Goal: Task Accomplishment & Management: Manage account settings

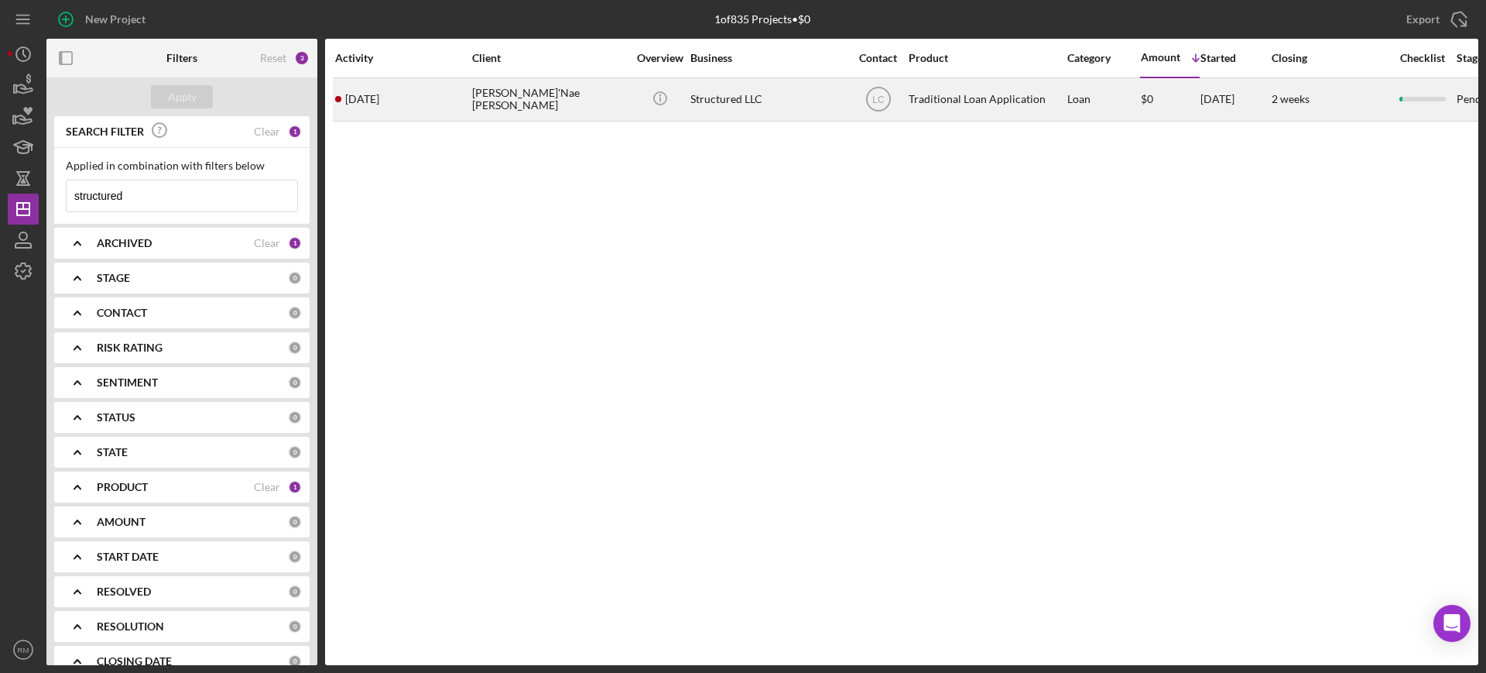
click at [503, 111] on div "[PERSON_NAME]'Nae [PERSON_NAME]" at bounding box center [549, 99] width 155 height 41
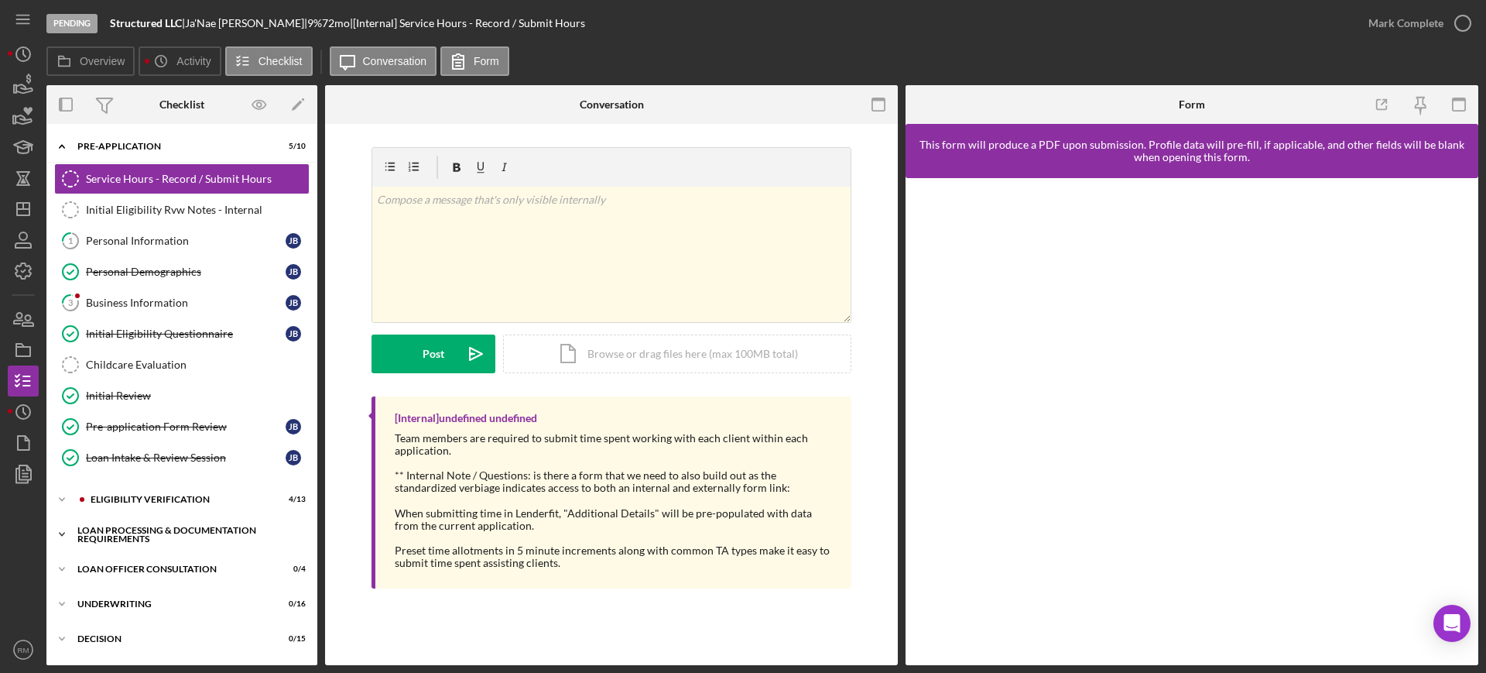
click at [166, 531] on div "Loan Processing & Documentation Requirements" at bounding box center [187, 535] width 221 height 18
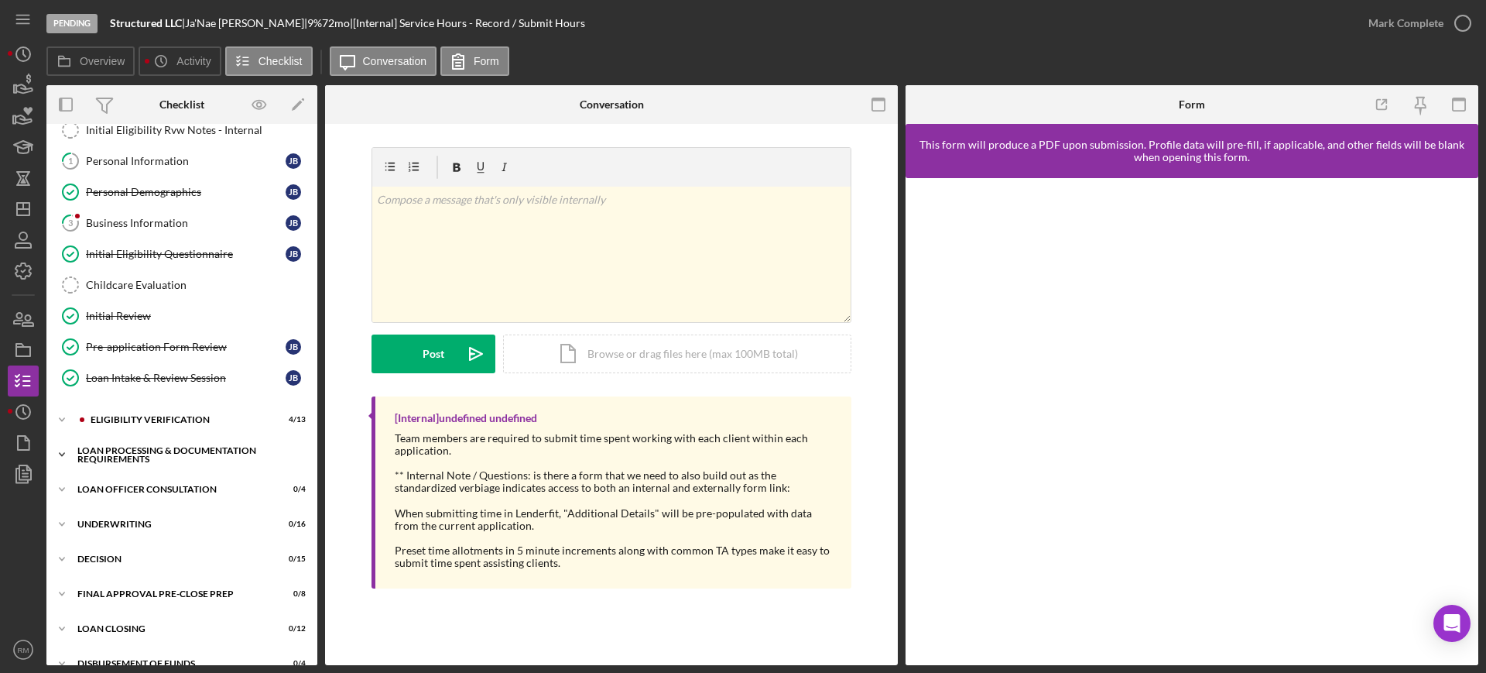
click at [166, 531] on div "Icon/Expander Underwriting 0 / 16" at bounding box center [181, 524] width 271 height 31
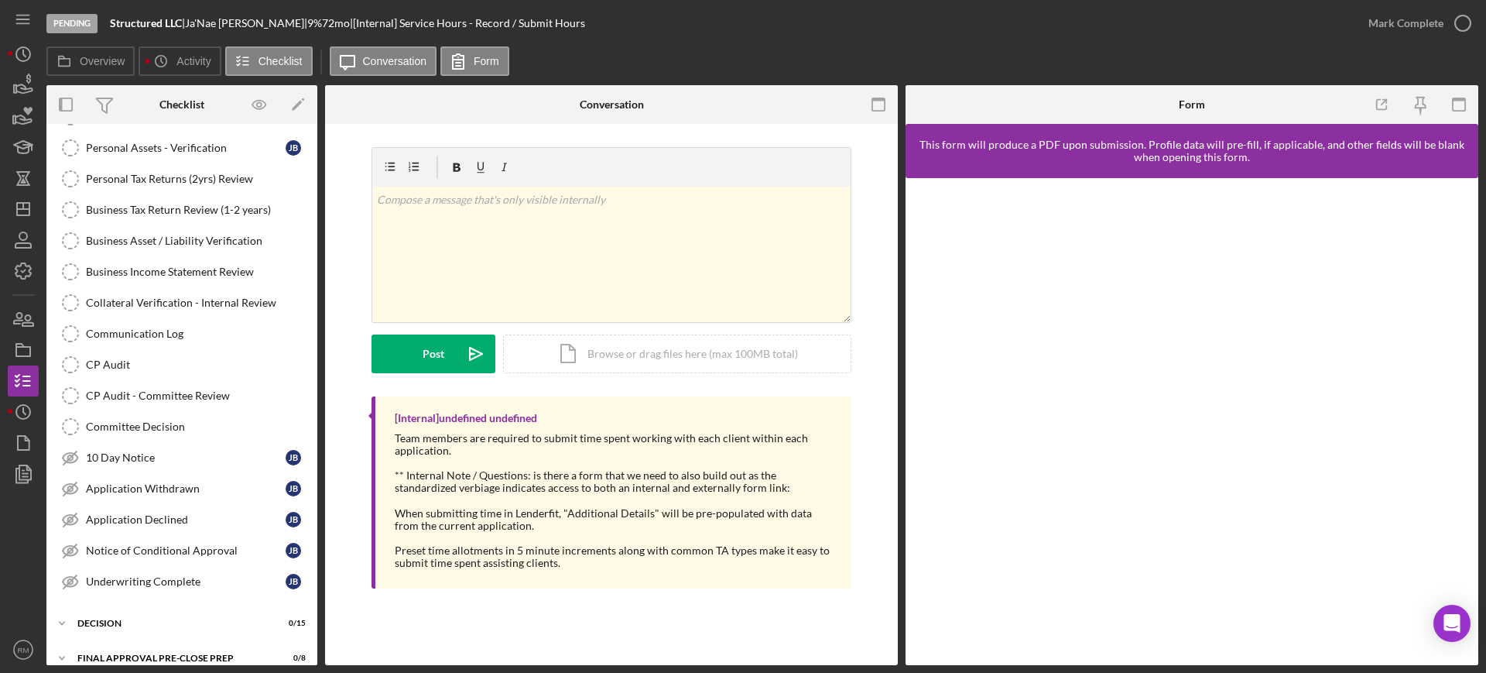
scroll to position [527, 0]
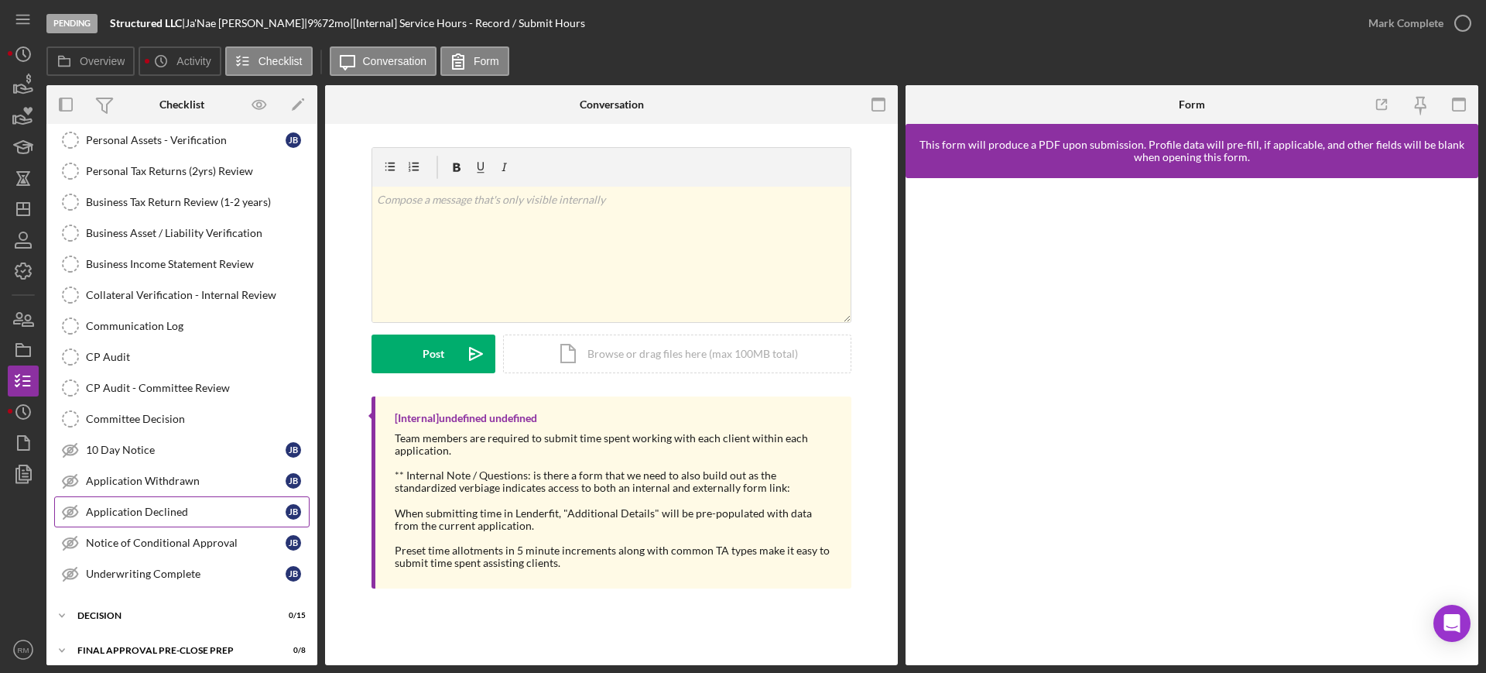
click at [156, 516] on div "Application Declined" at bounding box center [186, 511] width 200 height 12
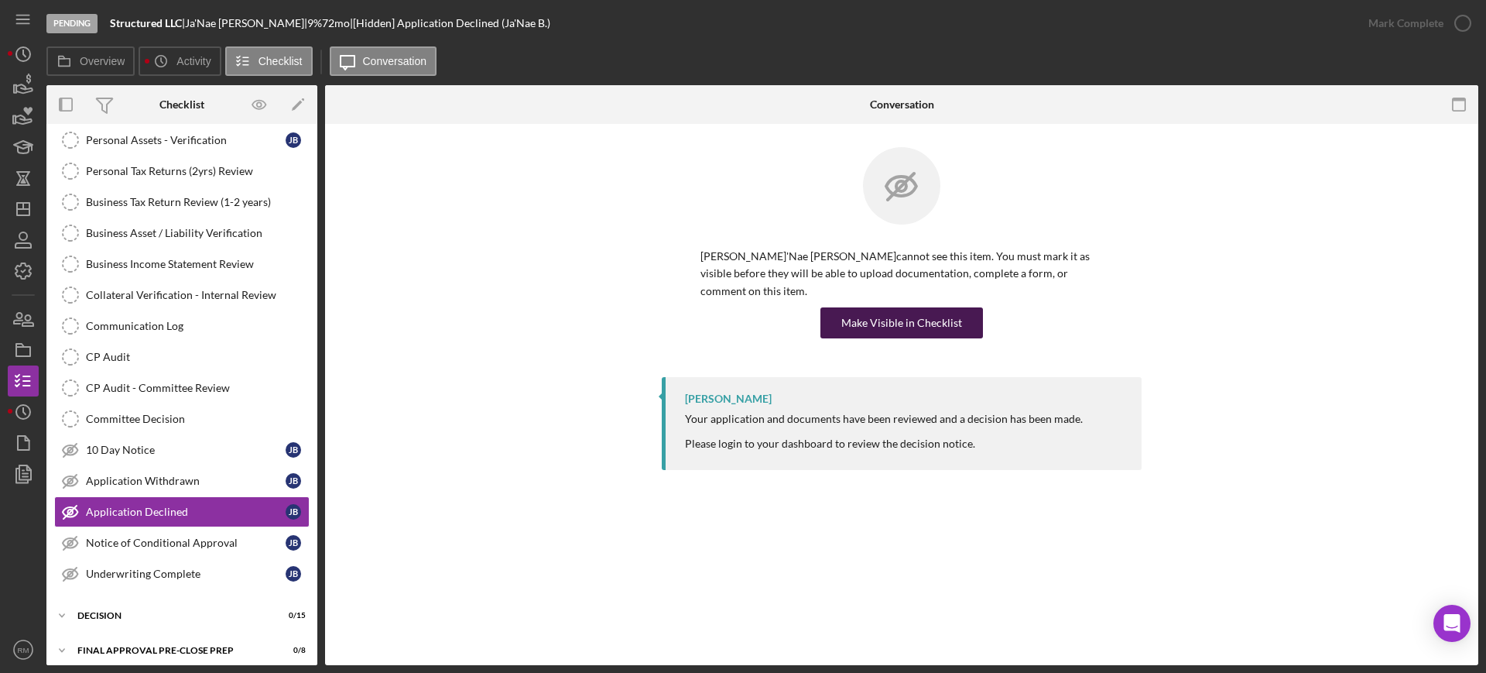
click at [967, 316] on button "Make Visible in Checklist" at bounding box center [901, 322] width 163 height 31
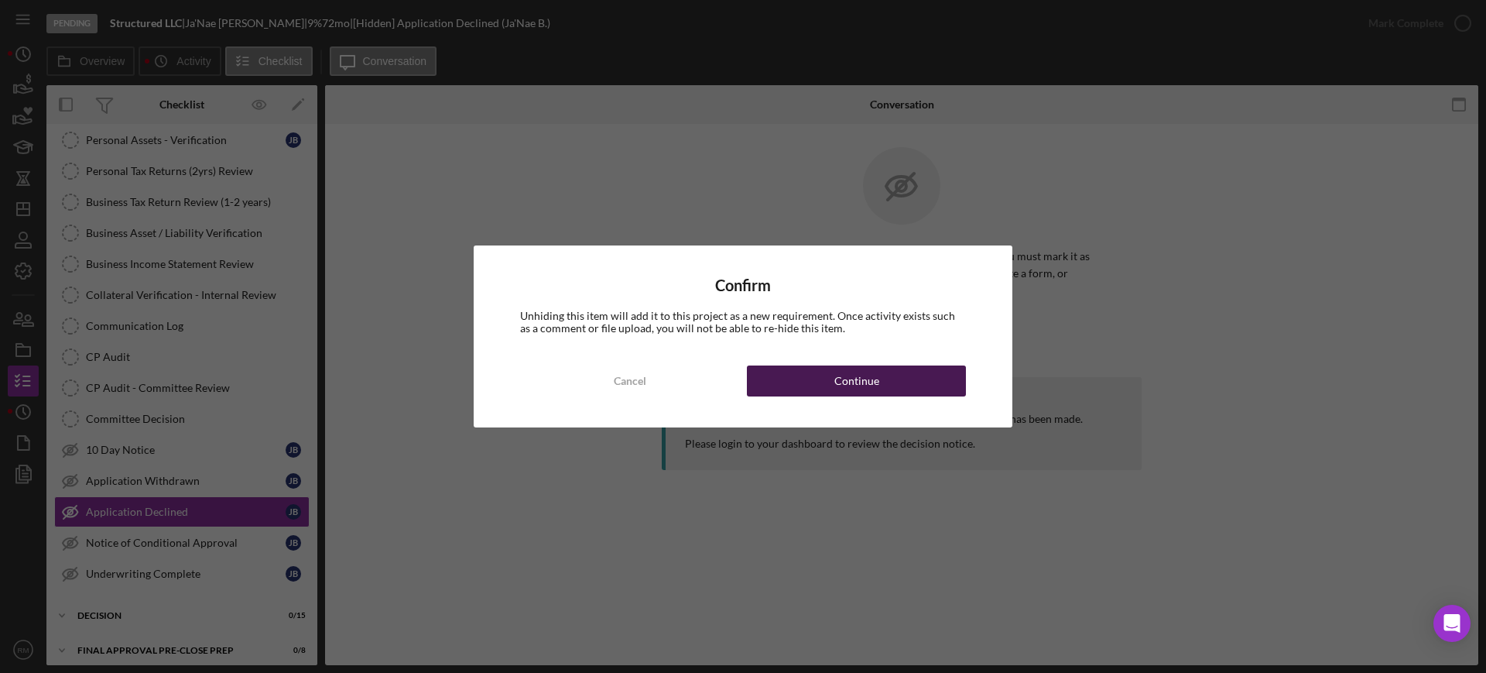
click at [902, 380] on button "Continue" at bounding box center [856, 380] width 219 height 31
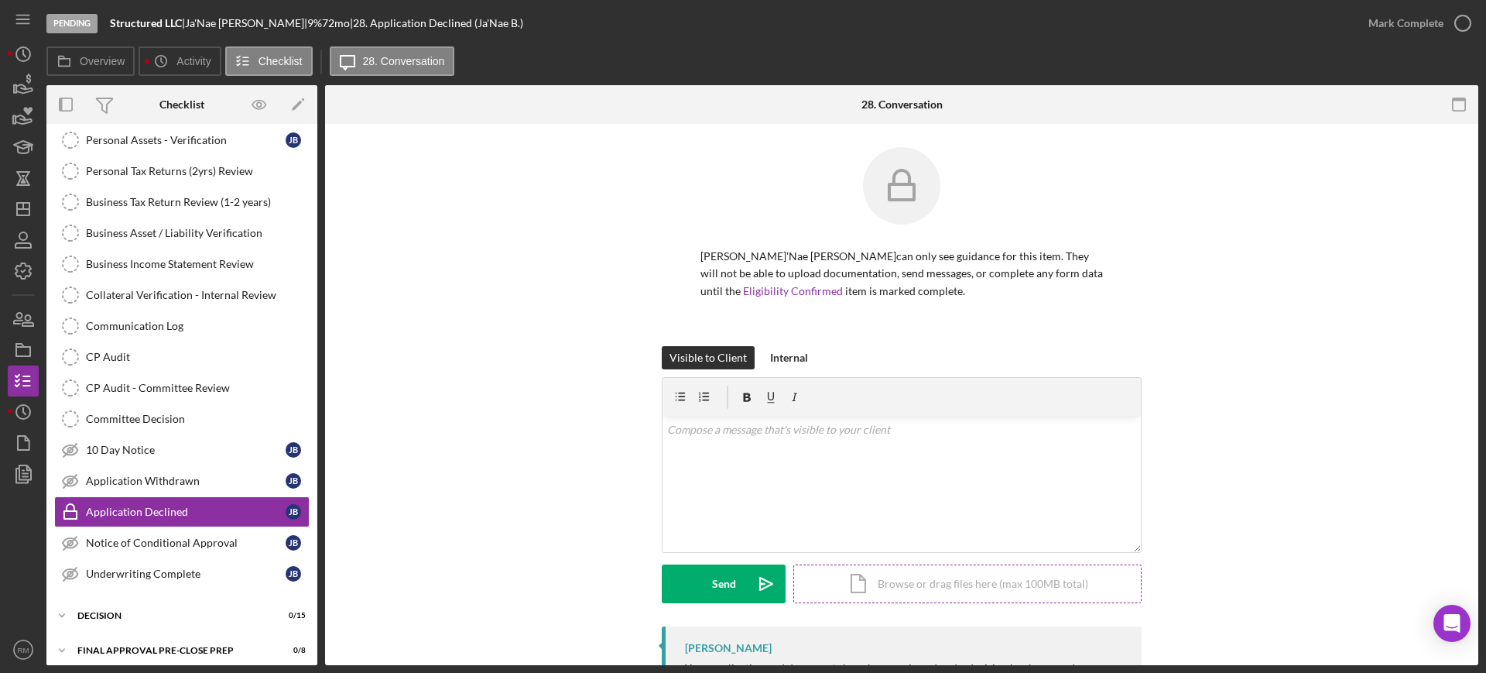
click at [868, 585] on div "Icon/Document Browse or drag files here (max 100MB total) Tap to choose files o…" at bounding box center [967, 583] width 348 height 39
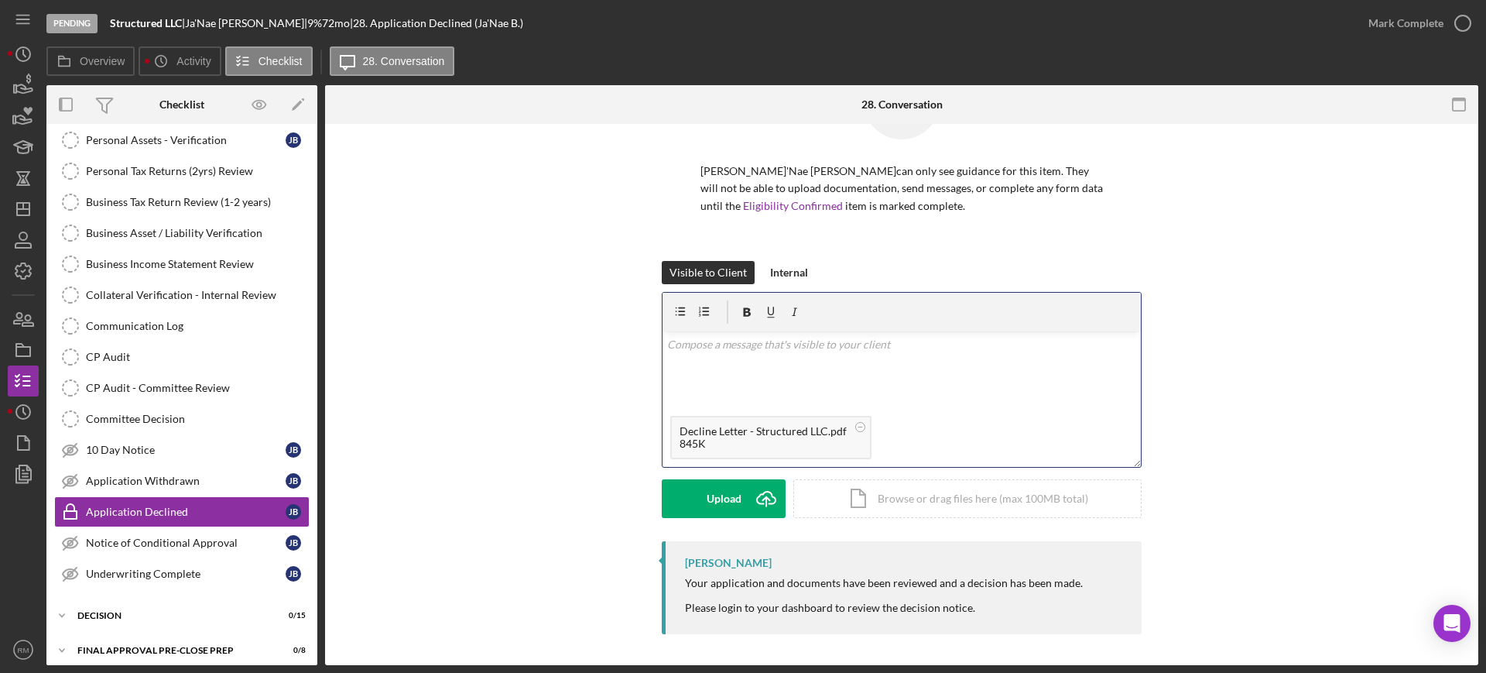
click at [716, 350] on p at bounding box center [902, 344] width 470 height 17
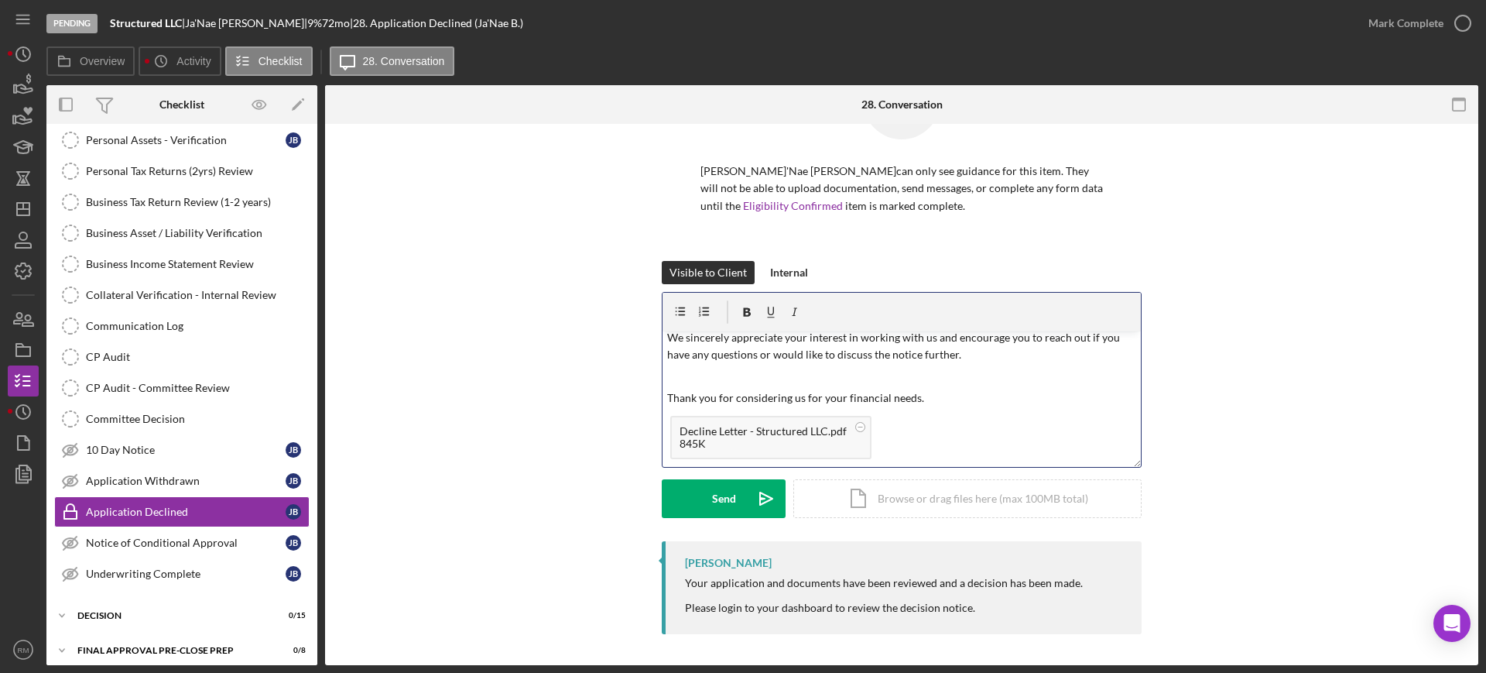
scroll to position [0, 0]
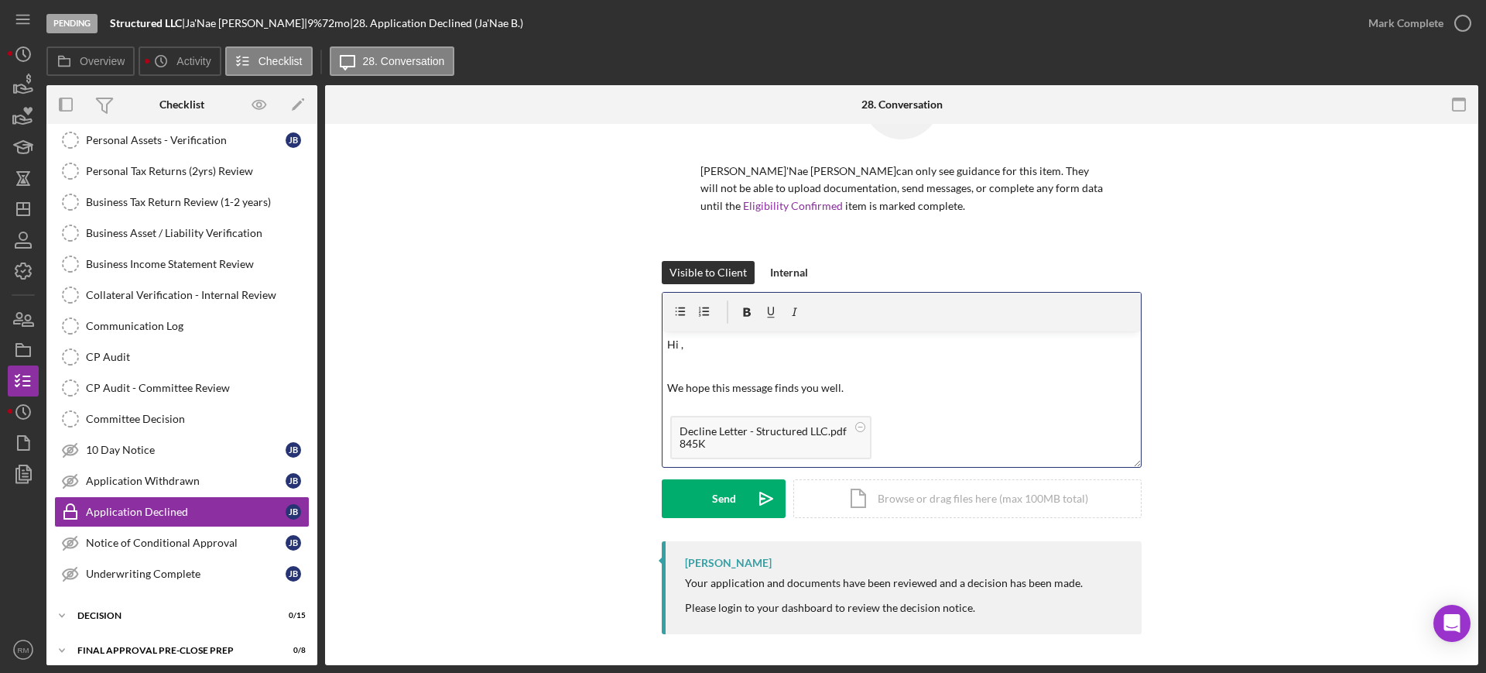
click at [716, 350] on p "Hi ," at bounding box center [902, 344] width 470 height 17
click at [691, 481] on button "Send Icon/icon-invite-send" at bounding box center [724, 498] width 124 height 39
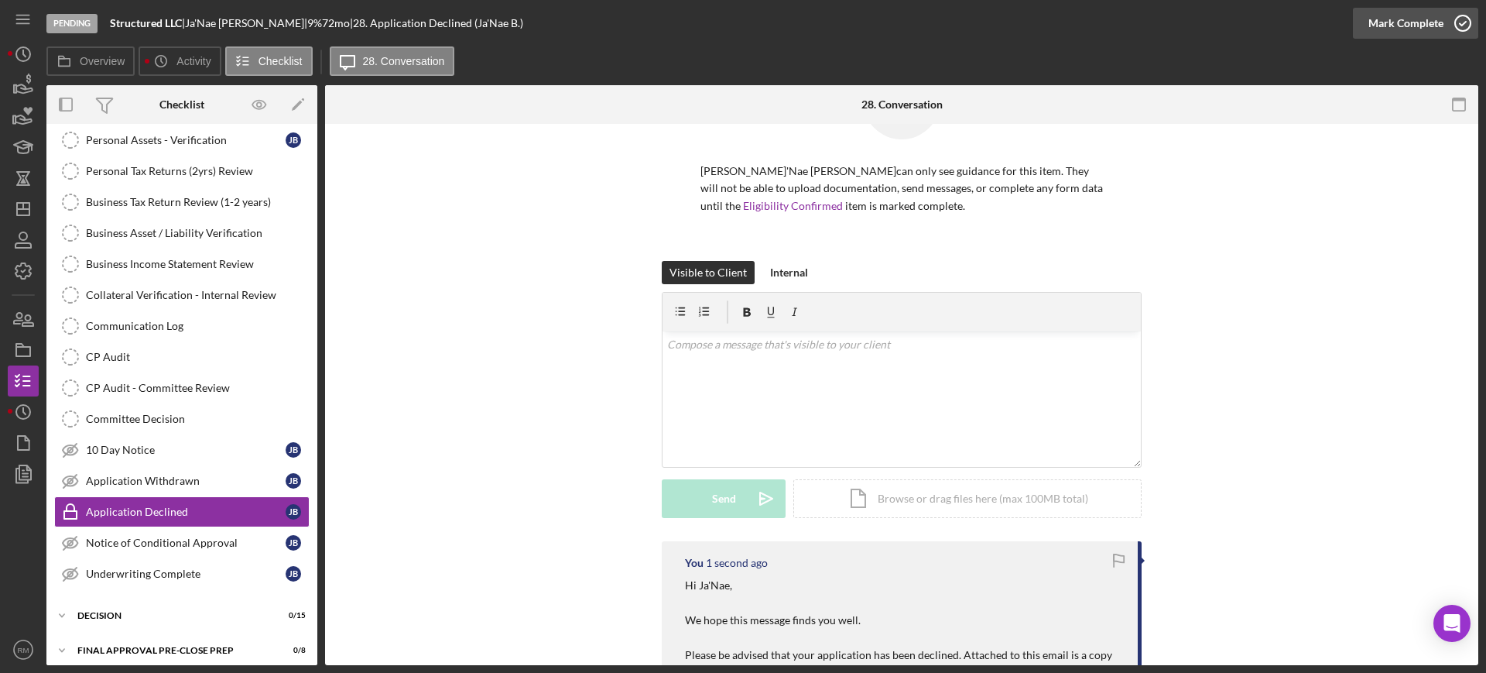
click at [1437, 27] on div "Mark Complete" at bounding box center [1406, 23] width 75 height 31
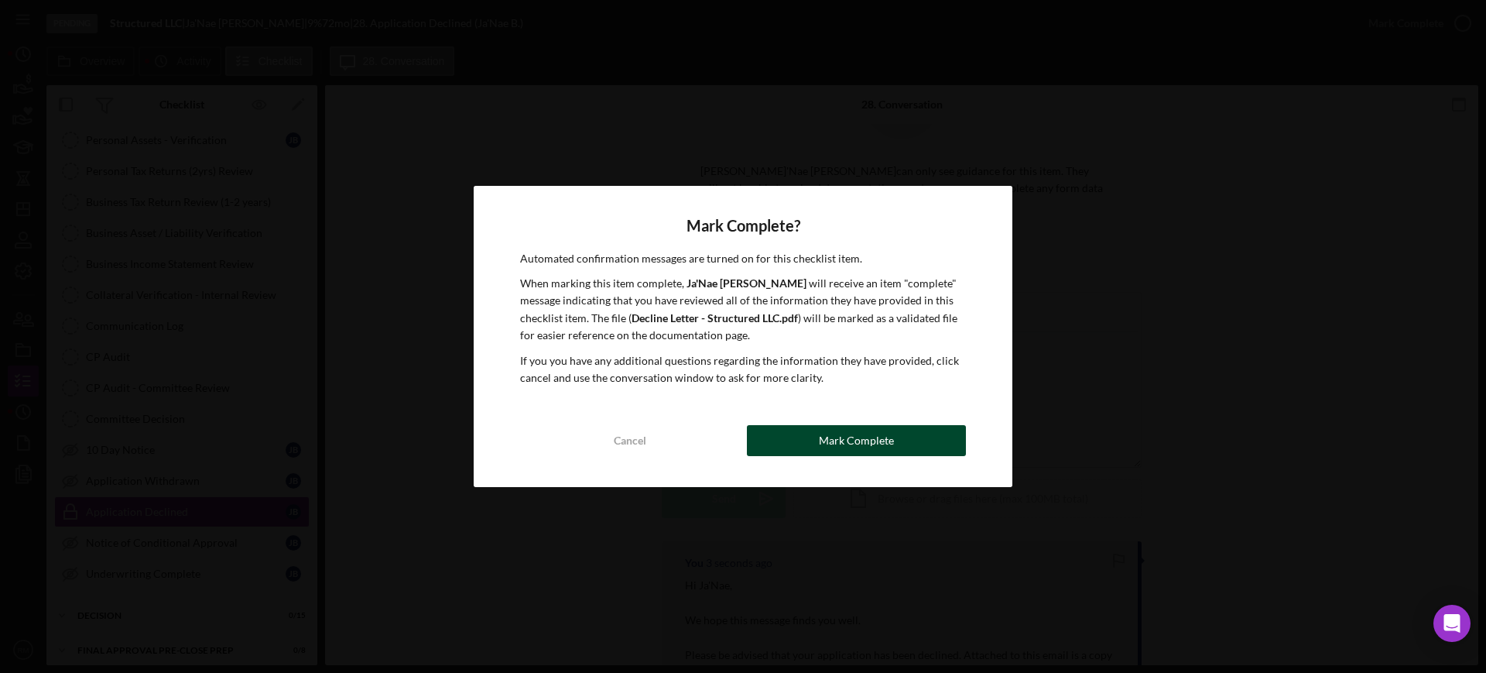
click at [827, 446] on div "Mark Complete" at bounding box center [856, 440] width 75 height 31
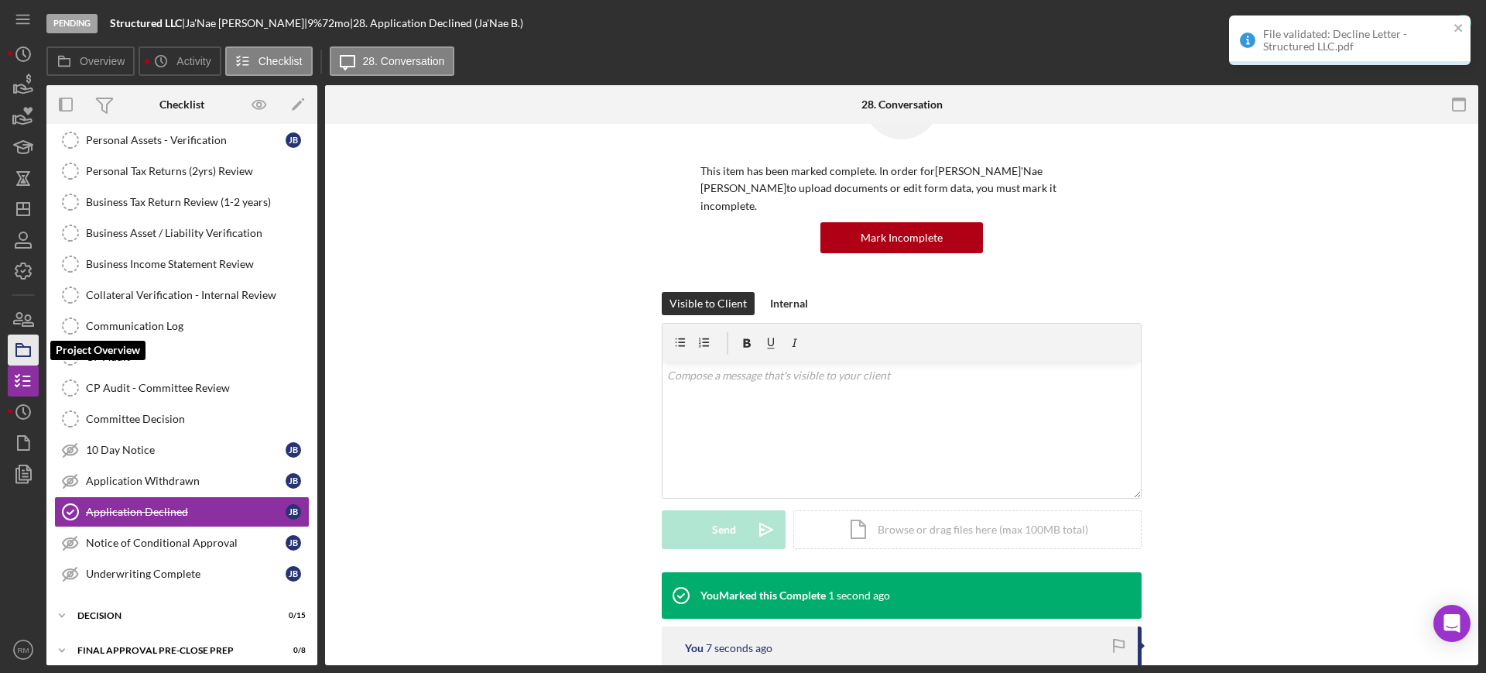
click at [14, 352] on icon "button" at bounding box center [23, 350] width 39 height 39
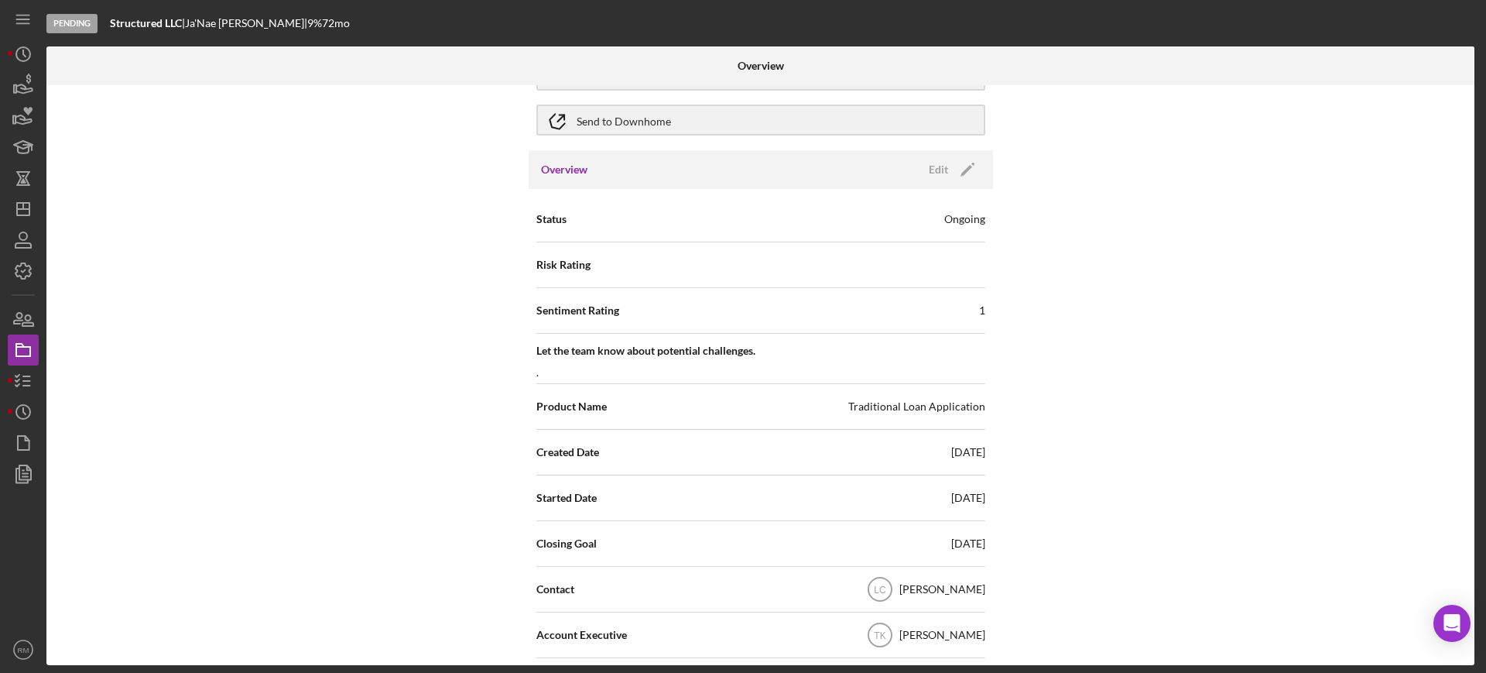
scroll to position [170, 0]
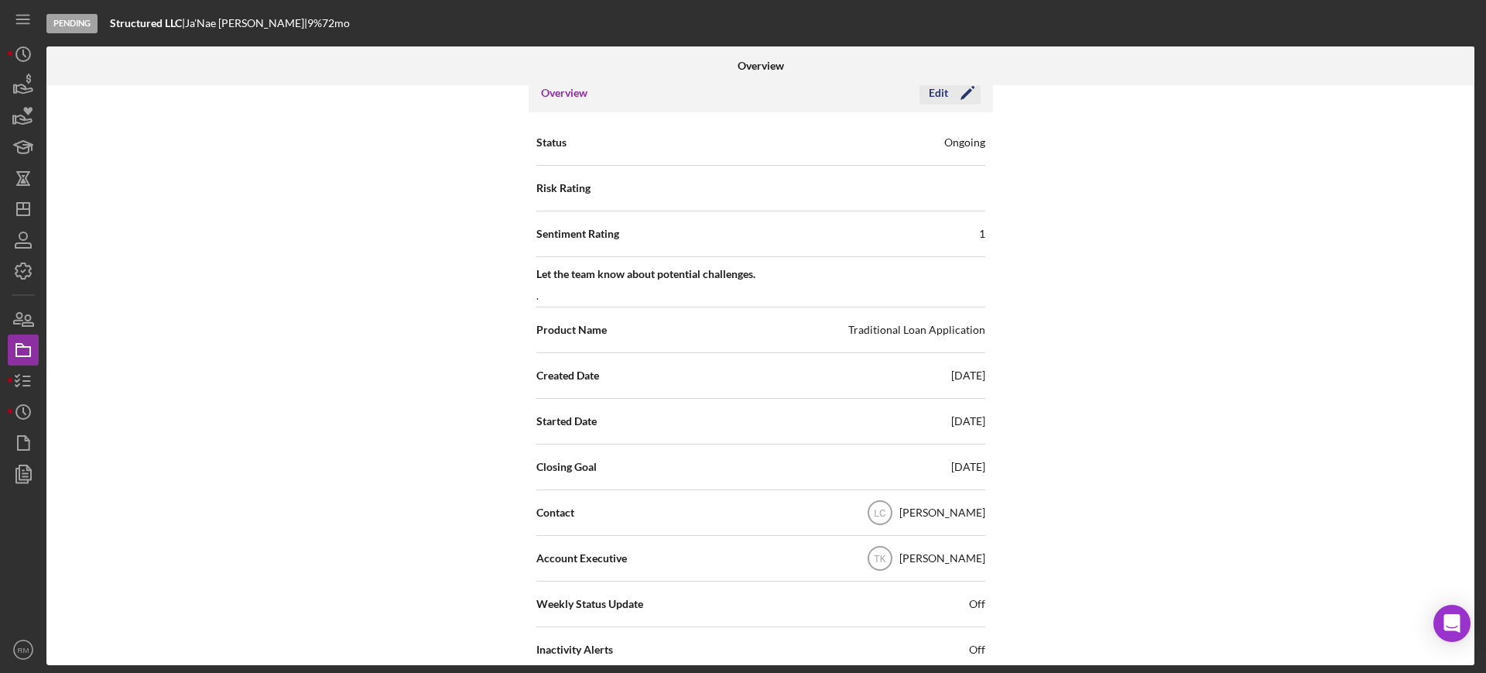
click at [933, 101] on div "Edit" at bounding box center [938, 92] width 19 height 23
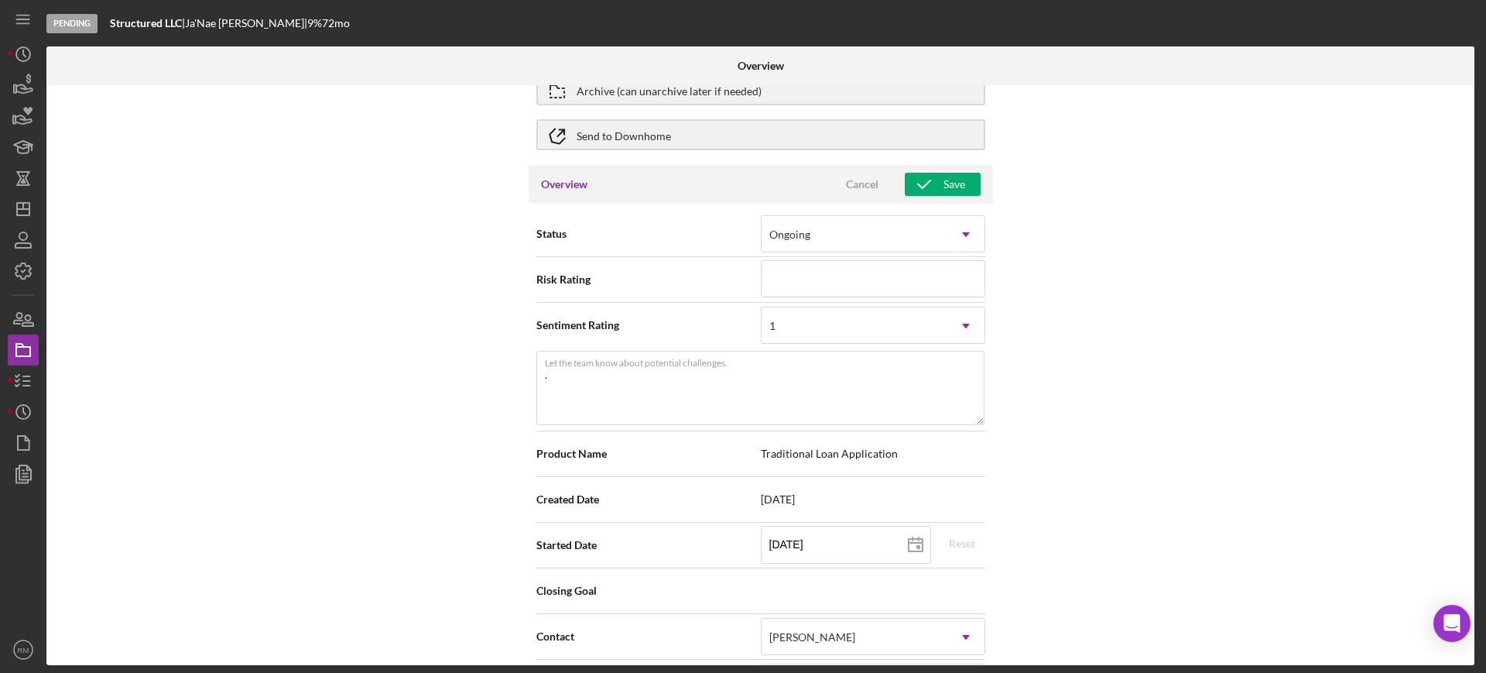
scroll to position [77, 0]
click at [841, 182] on button "Cancel" at bounding box center [862, 184] width 77 height 23
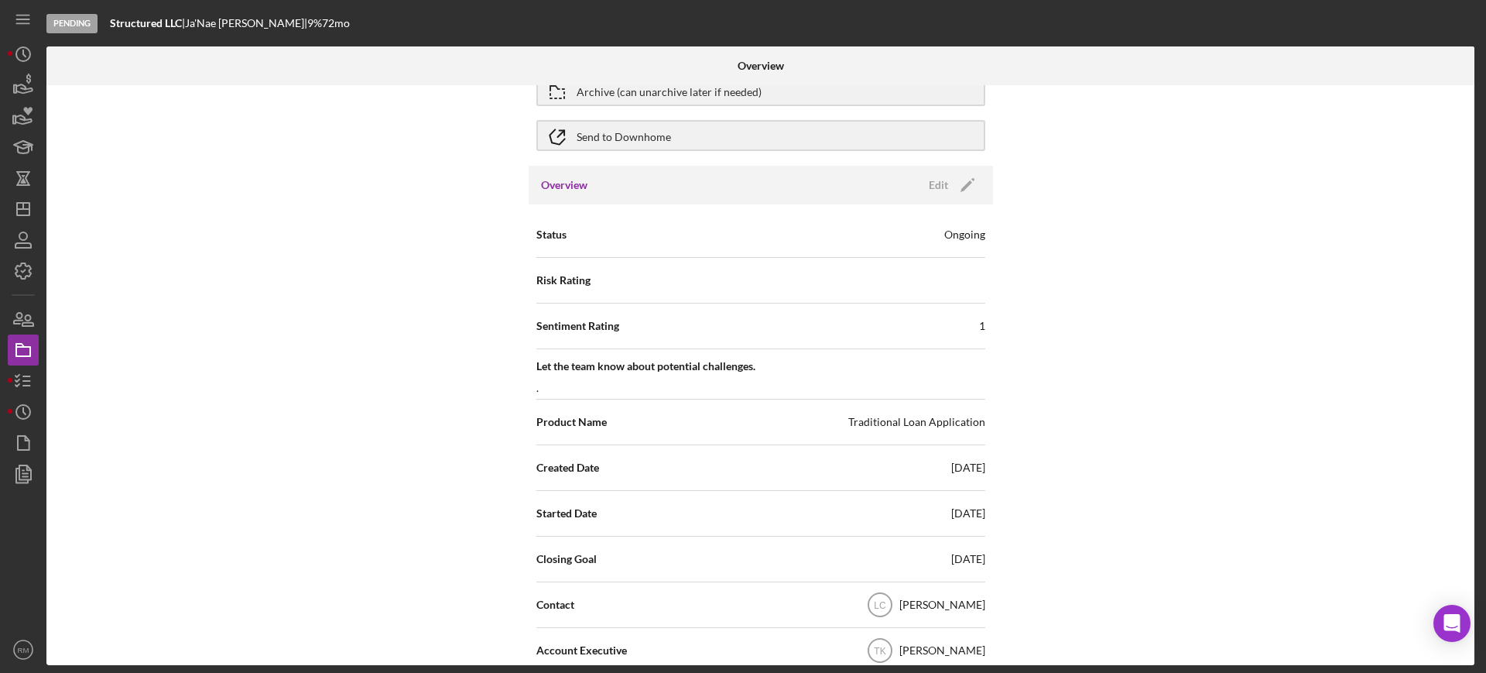
scroll to position [0, 0]
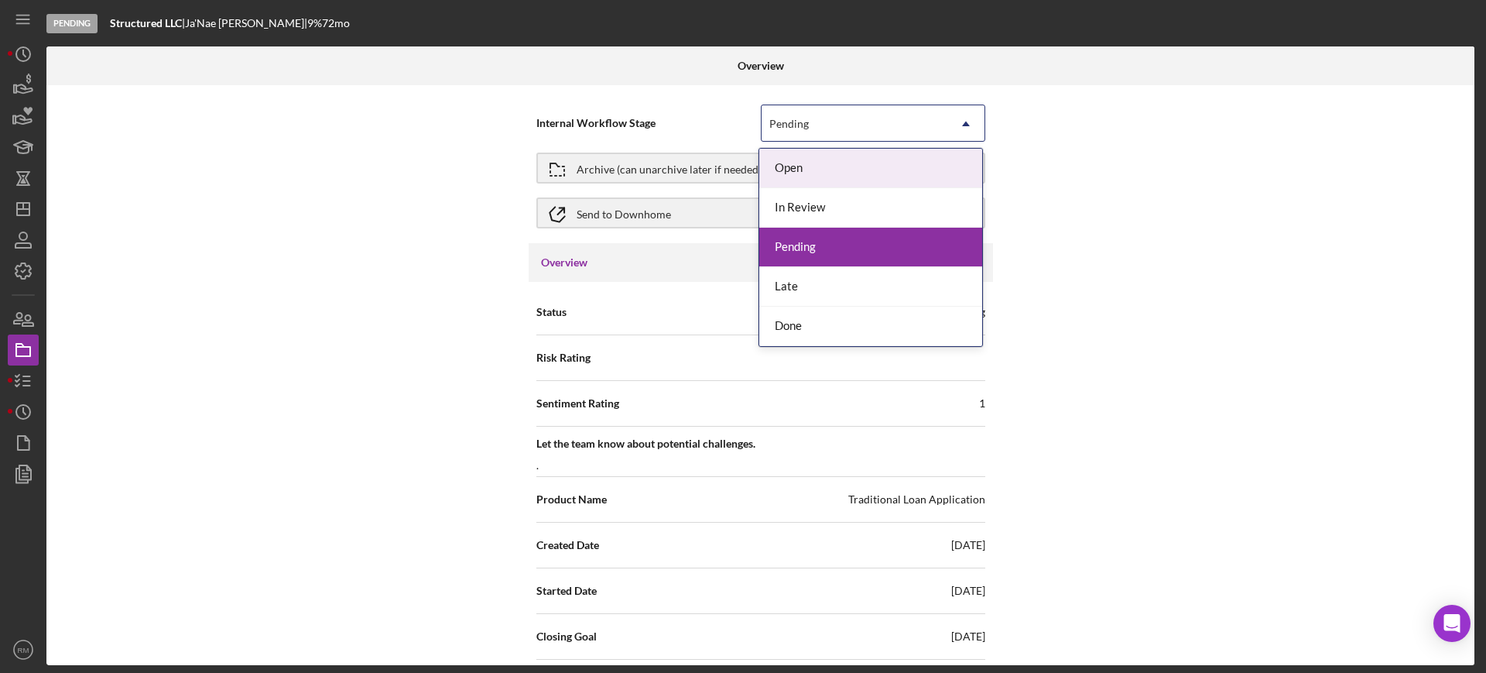
click at [887, 117] on div "Pending" at bounding box center [855, 124] width 186 height 36
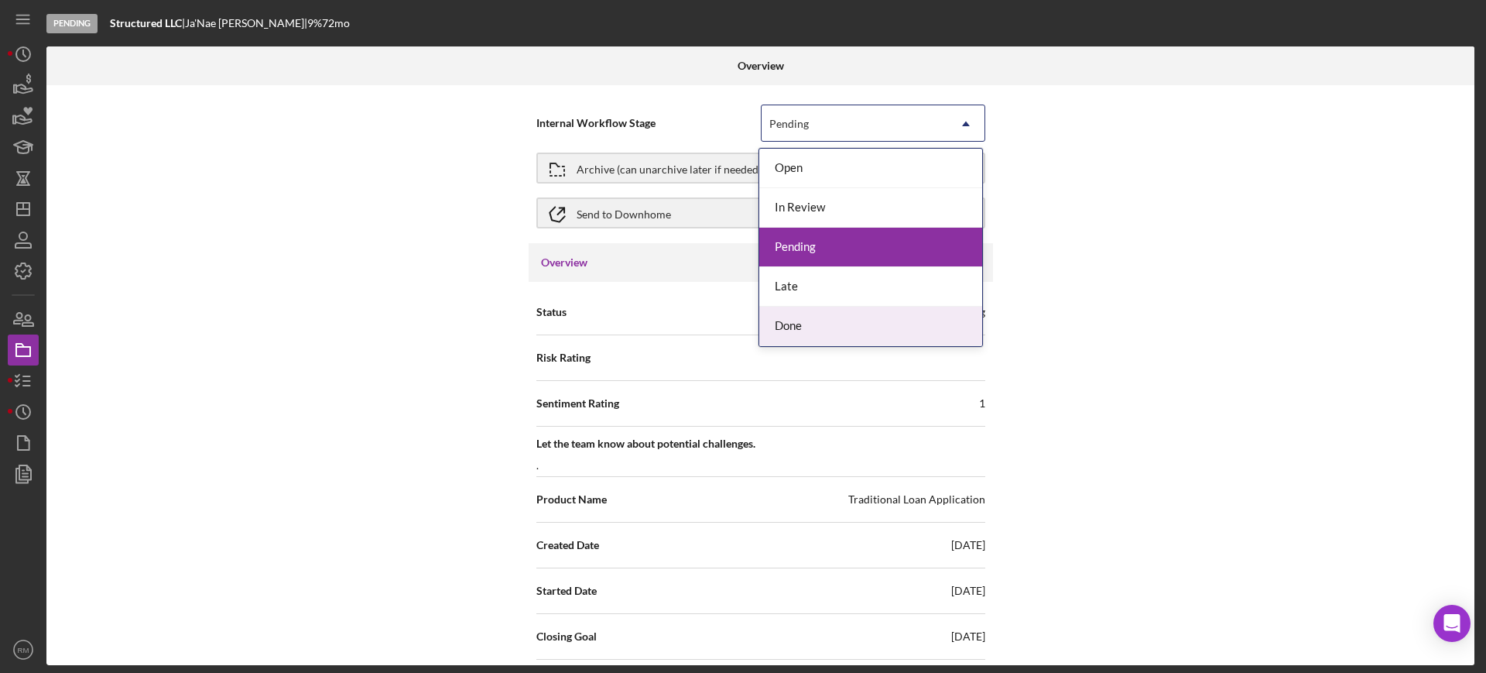
click at [814, 336] on div "Done" at bounding box center [870, 326] width 223 height 39
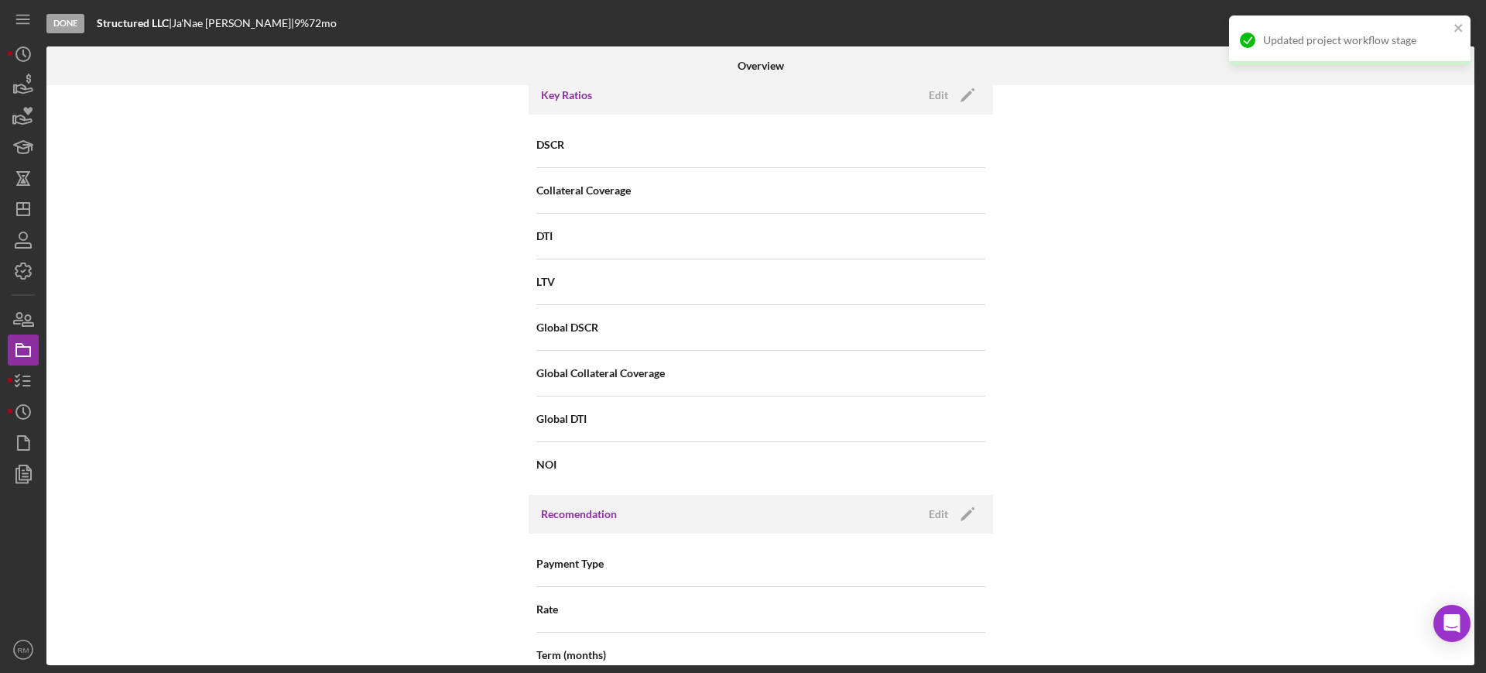
scroll to position [1593, 0]
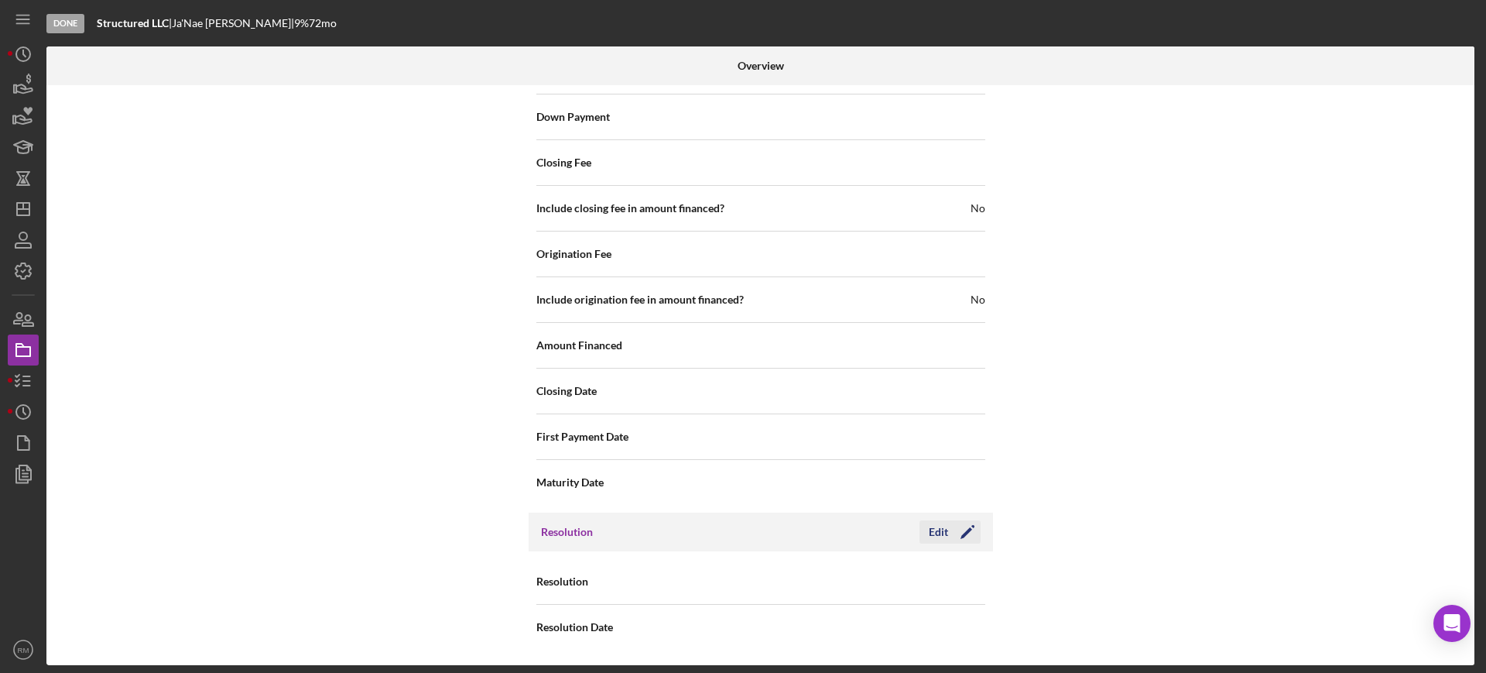
click at [930, 530] on div "Edit" at bounding box center [938, 531] width 19 height 23
click at [884, 584] on div "Select..." at bounding box center [855, 582] width 186 height 36
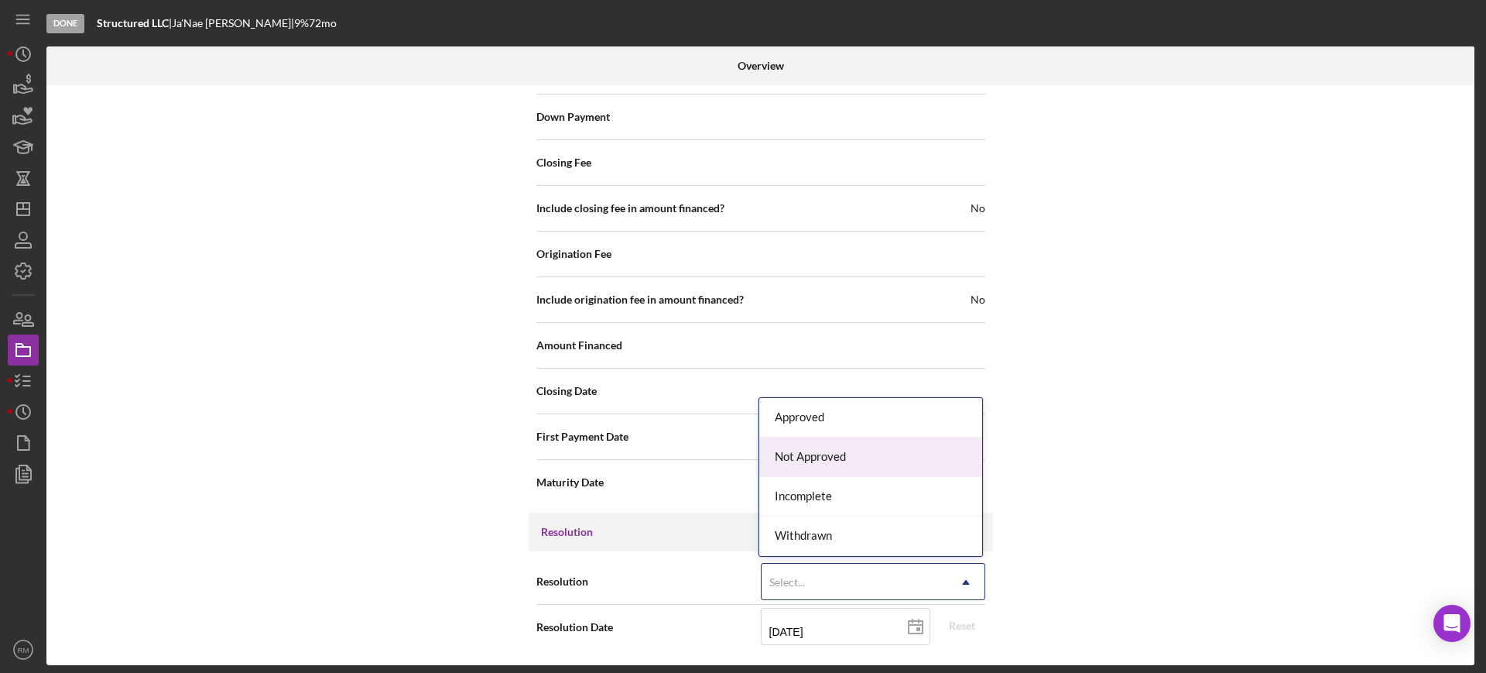
click at [858, 466] on div "Not Approved" at bounding box center [870, 456] width 223 height 39
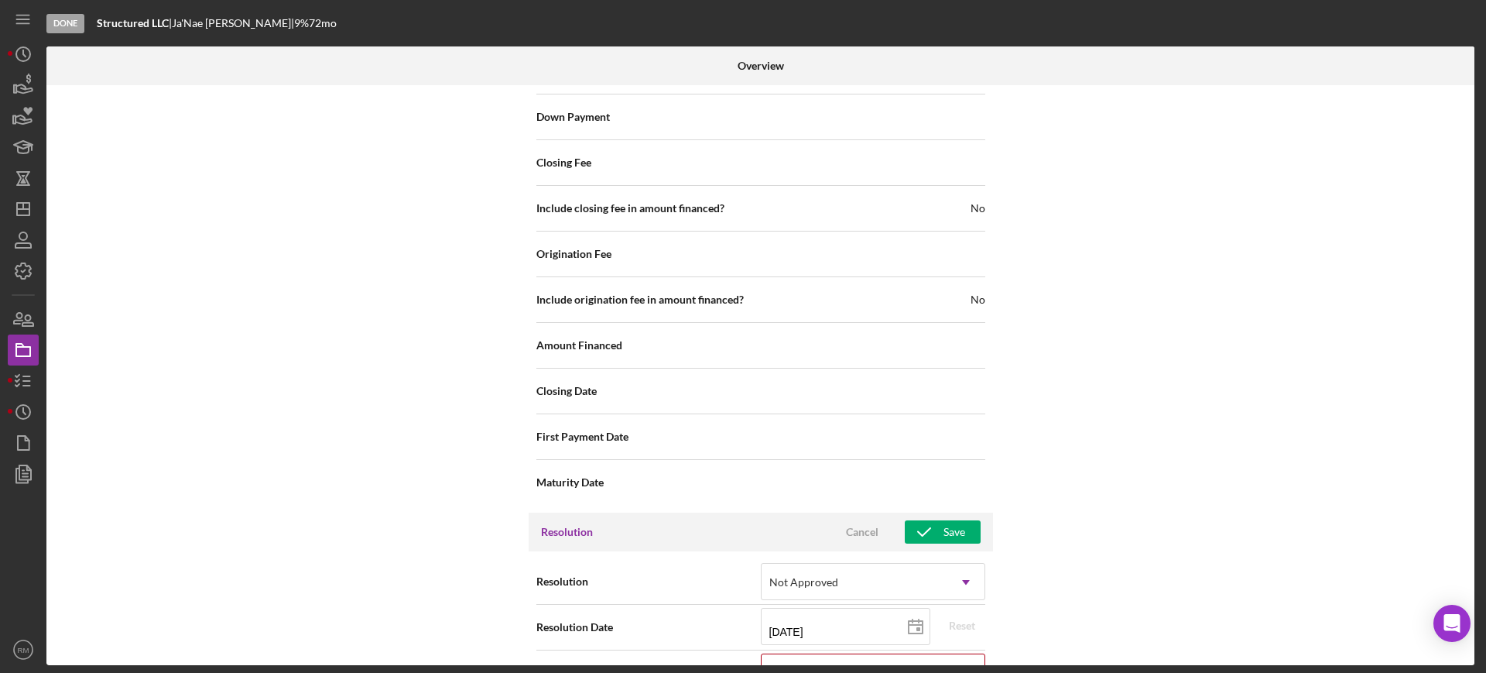
scroll to position [1692, 0]
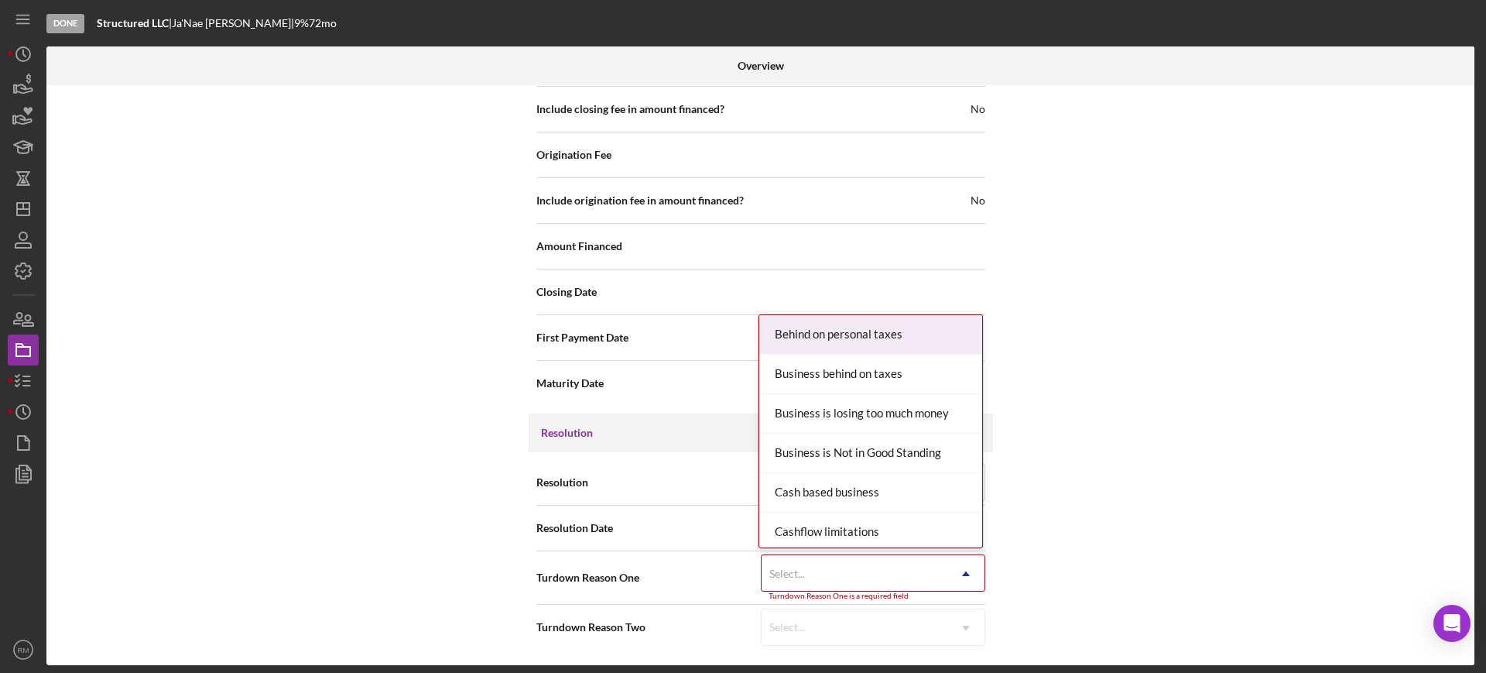
click at [827, 566] on div "Select..." at bounding box center [855, 574] width 186 height 36
type input "col"
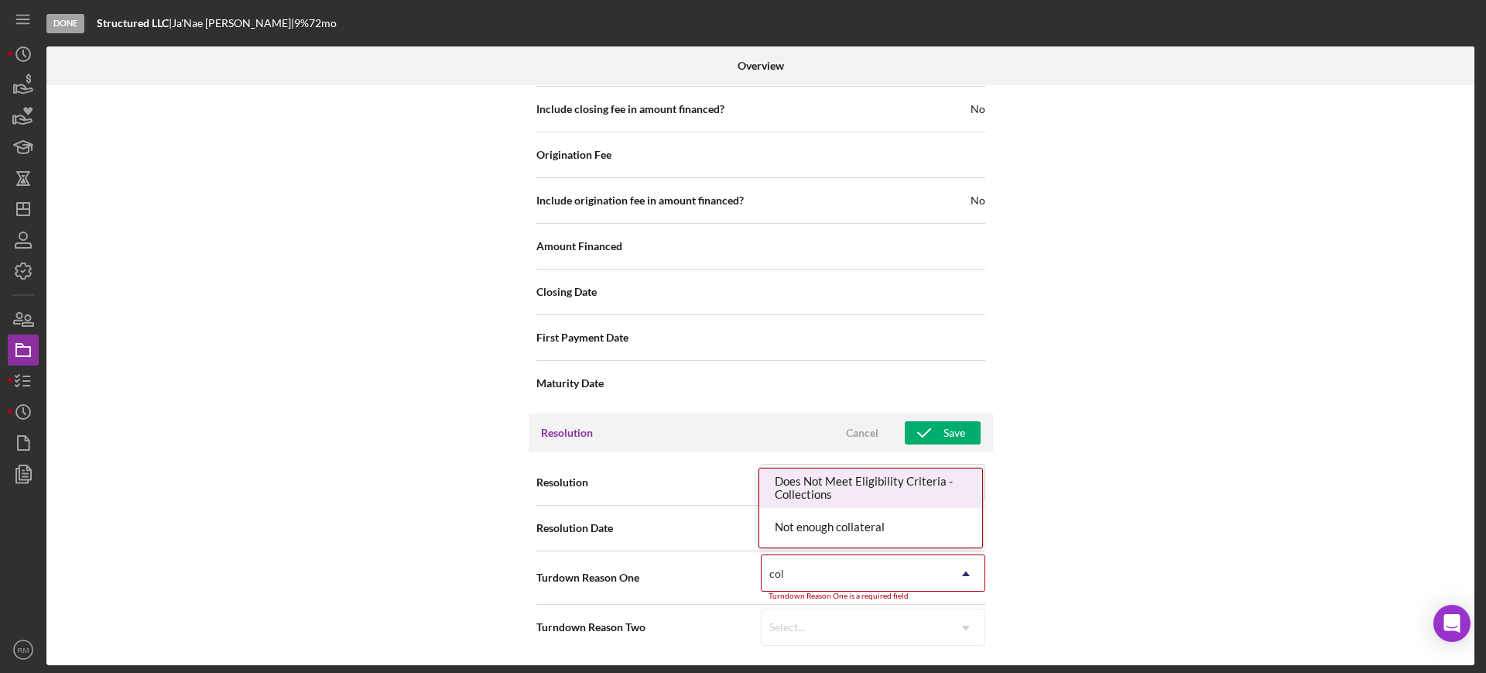
click at [906, 485] on div "Does Not Meet Eligibility Criteria - Collections" at bounding box center [870, 487] width 223 height 39
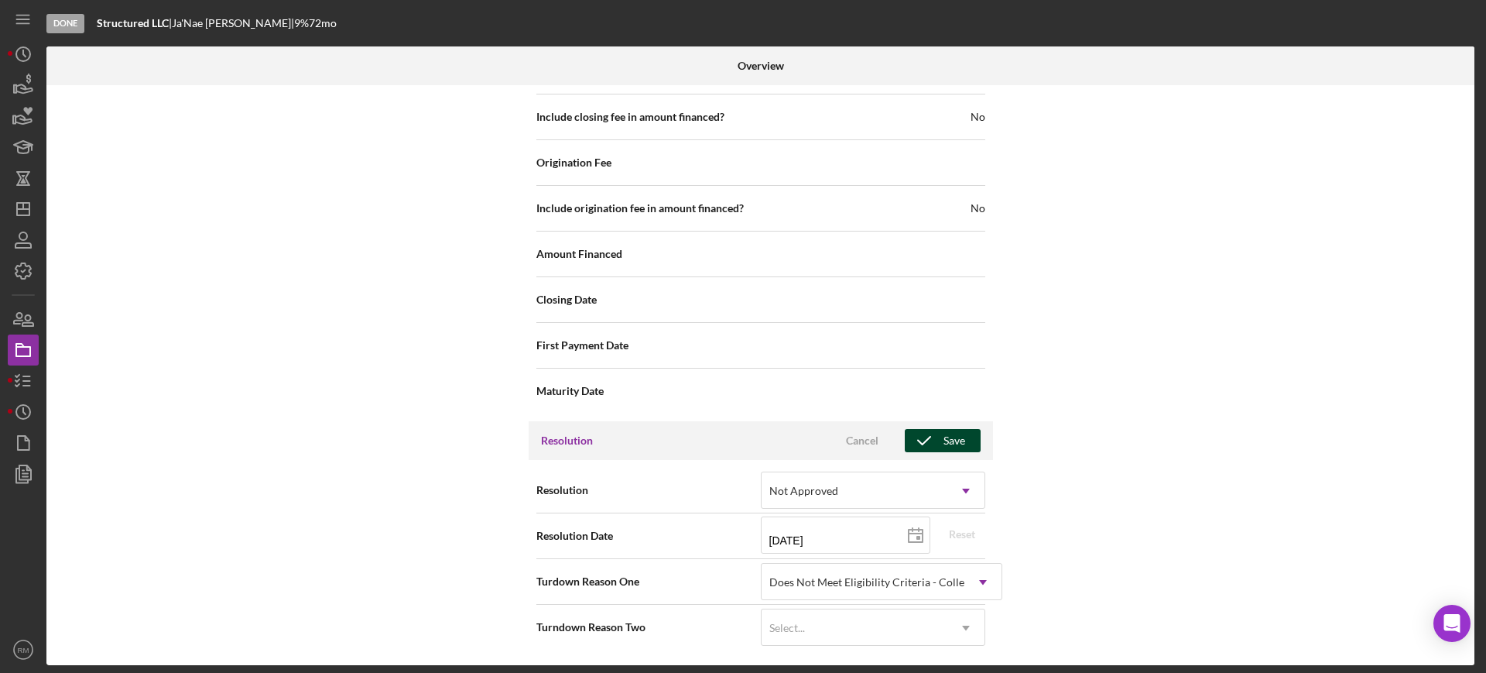
click at [949, 437] on div "Save" at bounding box center [955, 440] width 22 height 23
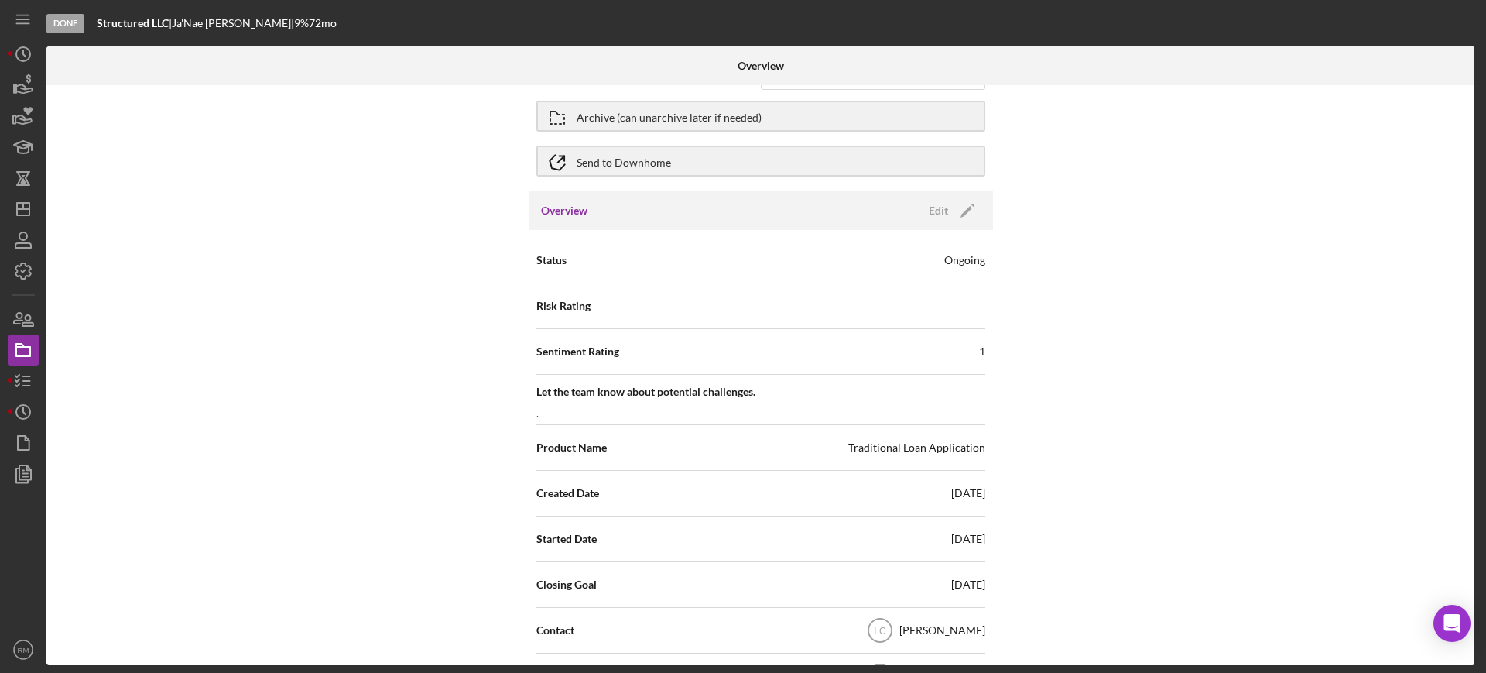
scroll to position [0, 0]
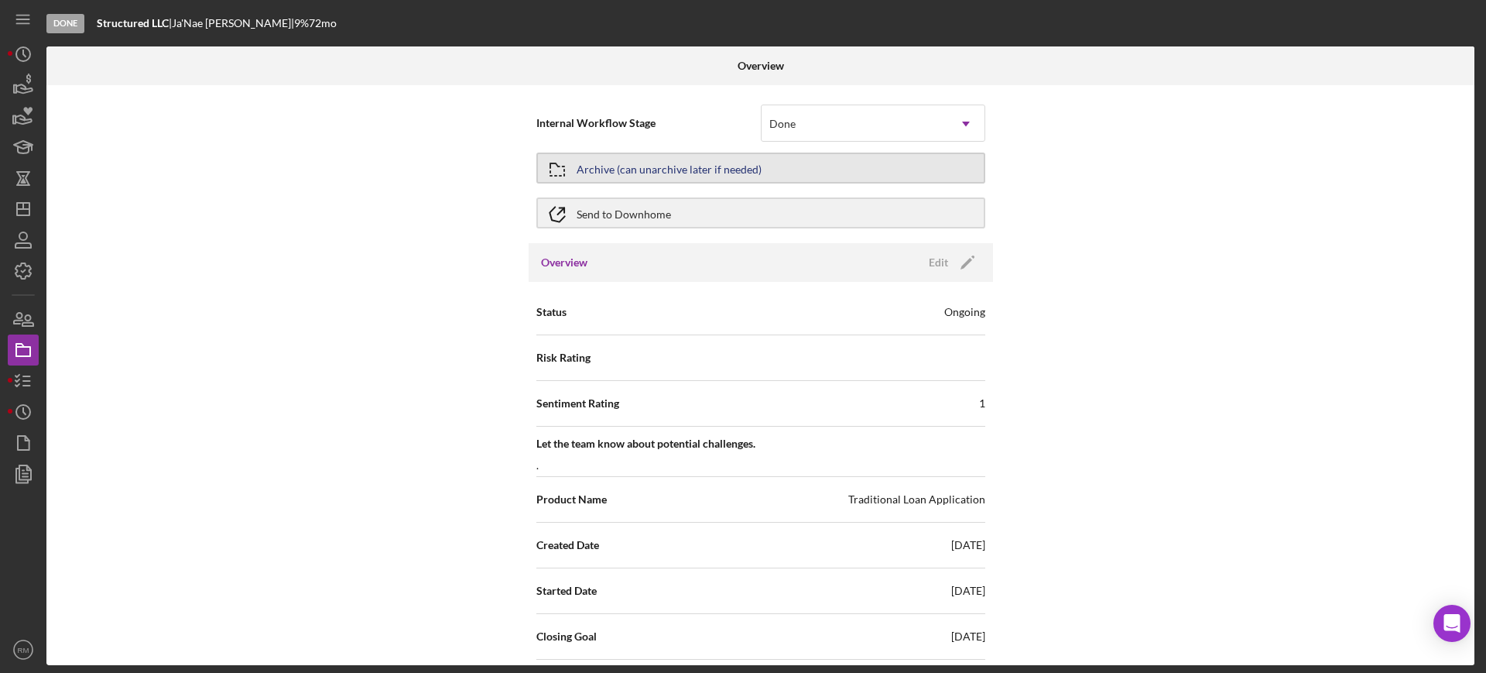
click at [707, 165] on div "Archive (can unarchive later if needed)" at bounding box center [669, 168] width 185 height 28
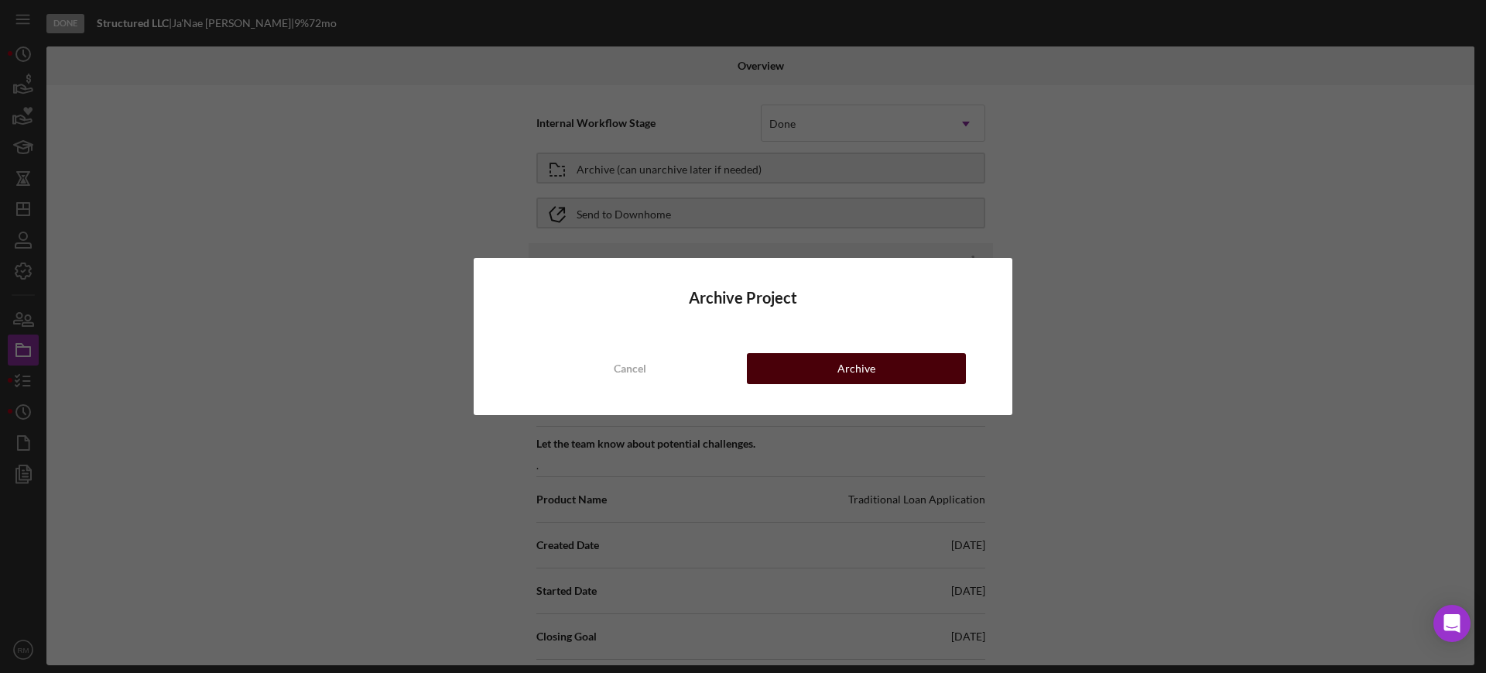
click at [773, 362] on button "Archive" at bounding box center [856, 368] width 219 height 31
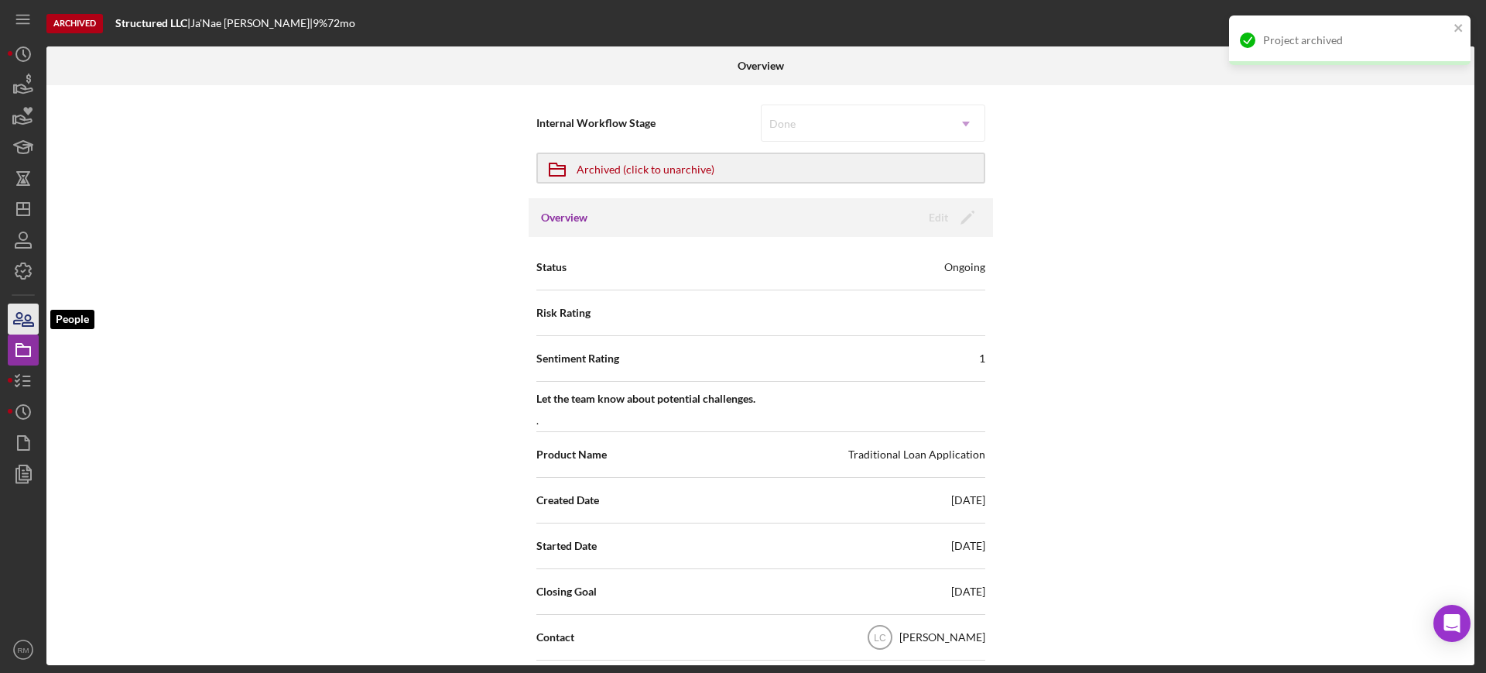
click at [22, 315] on icon "button" at bounding box center [18, 318] width 9 height 11
